Goal: Check status: Check status

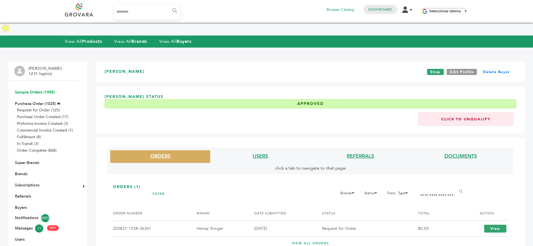
click at [26, 90] on link "Sample Orders (1055)" at bounding box center [35, 92] width 40 height 5
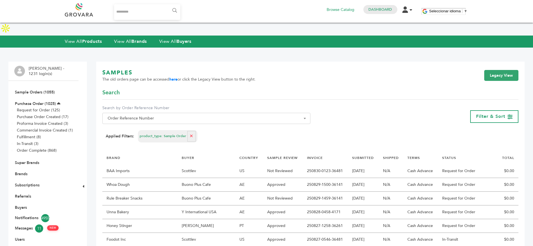
click at [34, 90] on link "Sample Orders (1055)" at bounding box center [35, 92] width 40 height 5
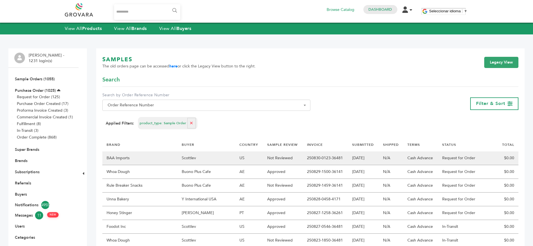
scroll to position [23, 0]
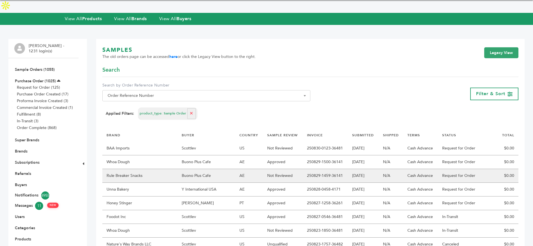
click at [191, 169] on td "Buono Plus Cafe" at bounding box center [206, 176] width 58 height 14
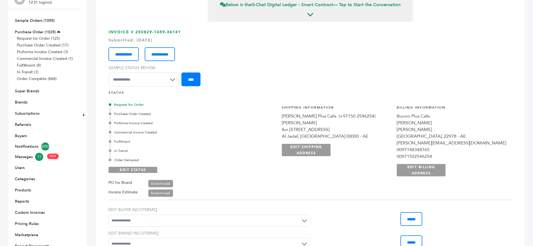
scroll to position [60, 0]
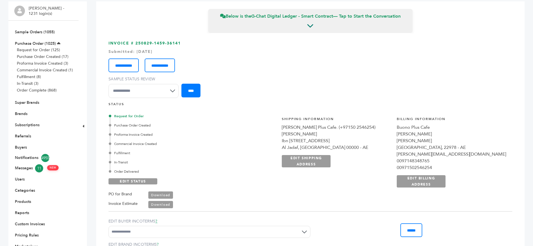
drag, startPoint x: 405, startPoint y: 134, endPoint x: 349, endPoint y: 117, distance: 59.0
click at [349, 117] on div "**********" at bounding box center [393, 155] width 236 height 91
click at [289, 113] on div "Request for Order Purchase Order Created Proforma Invoice Created Commercial In…" at bounding box center [309, 159] width 403 height 99
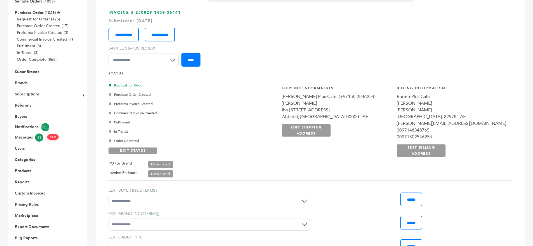
scroll to position [50, 0]
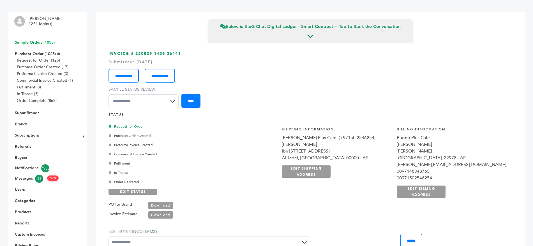
click at [37, 40] on link "Sample Orders (1055)" at bounding box center [35, 42] width 40 height 5
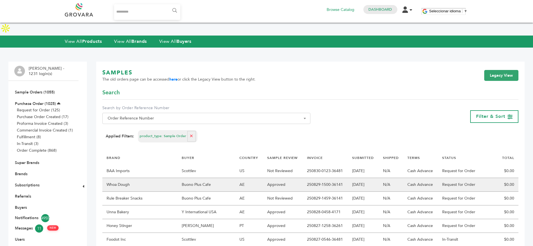
click at [193, 178] on td "Buono Plus Cafe" at bounding box center [206, 185] width 58 height 14
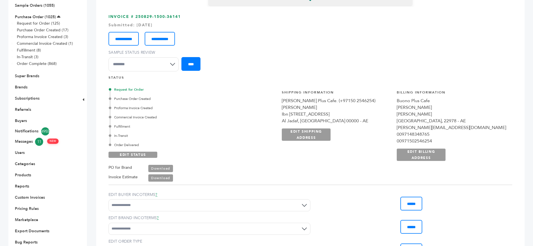
scroll to position [60, 0]
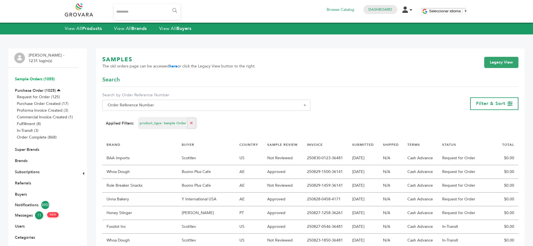
click at [15, 78] on link "Sample Orders (1055)" at bounding box center [35, 78] width 40 height 5
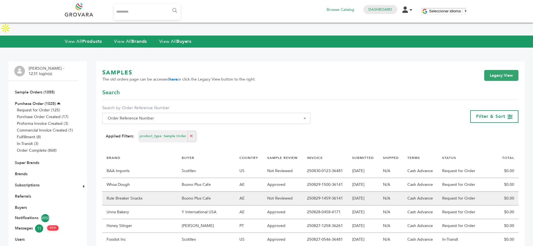
click at [154, 192] on td "Rule Breaker Snacks" at bounding box center [139, 199] width 75 height 14
